Goal: Check status: Check status

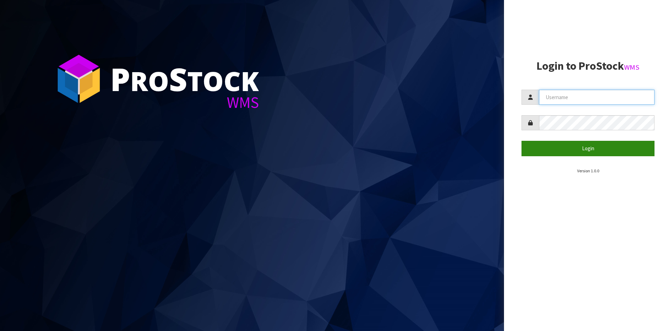
type input "YOURREFORMER"
click at [545, 144] on button "Login" at bounding box center [587, 148] width 133 height 15
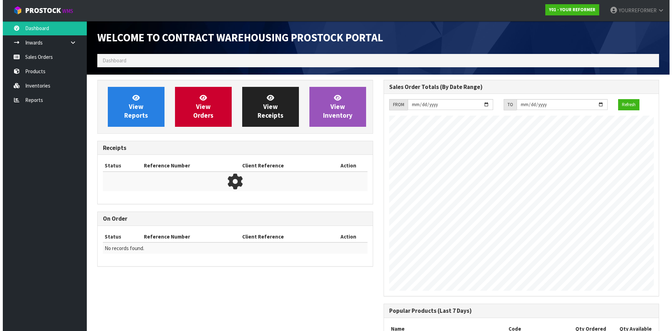
scroll to position [388, 286]
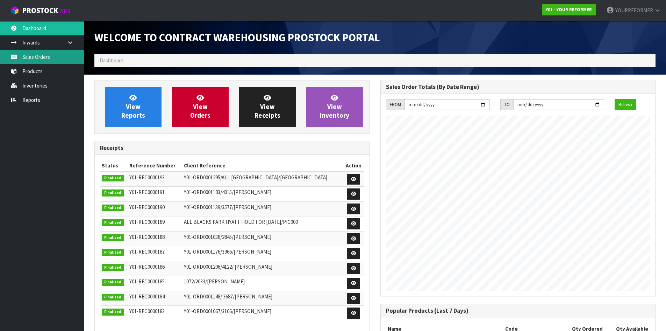
click at [29, 55] on link "Sales Orders" at bounding box center [42, 57] width 84 height 14
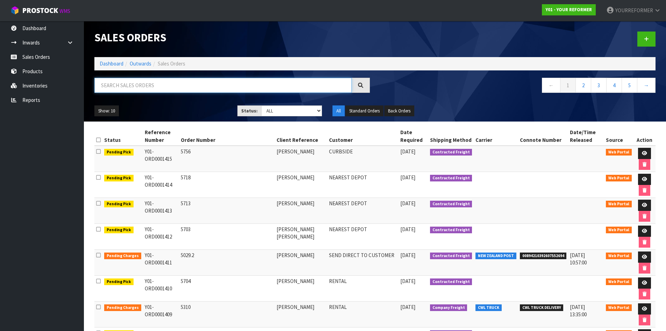
click at [142, 85] on input "text" at bounding box center [222, 85] width 257 height 15
paste input "Y01-ORD0001414"
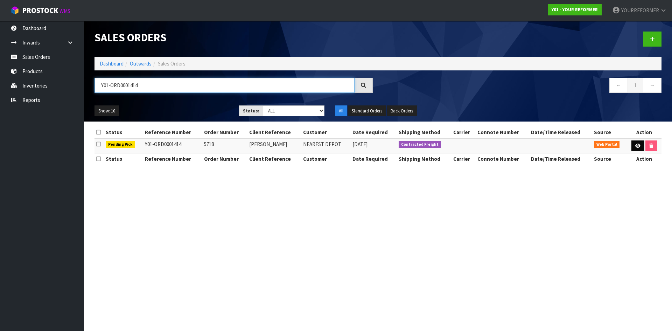
type input "Y01-ORD0001414"
click at [638, 145] on icon at bounding box center [637, 145] width 5 height 5
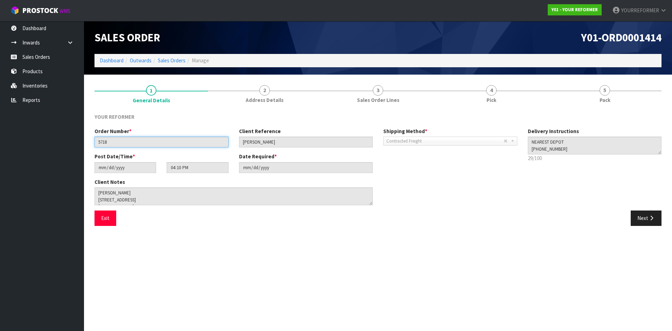
drag, startPoint x: 87, startPoint y: 141, endPoint x: 79, endPoint y: 141, distance: 8.1
click at [79, 141] on body "Toggle navigation ProStock WMS Y01 - YOUR REFORMER YOURREFORMER Logout Dashboar…" at bounding box center [336, 165] width 672 height 331
